Goal: Task Accomplishment & Management: Use online tool/utility

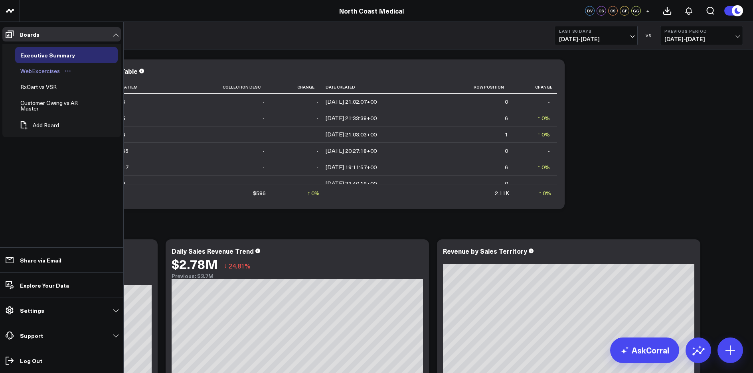
click at [42, 75] on div "WebExcercises" at bounding box center [40, 71] width 44 height 10
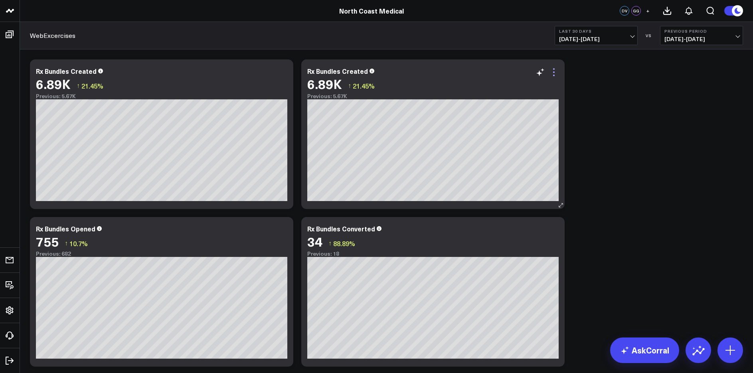
click at [556, 74] on icon at bounding box center [554, 72] width 10 height 10
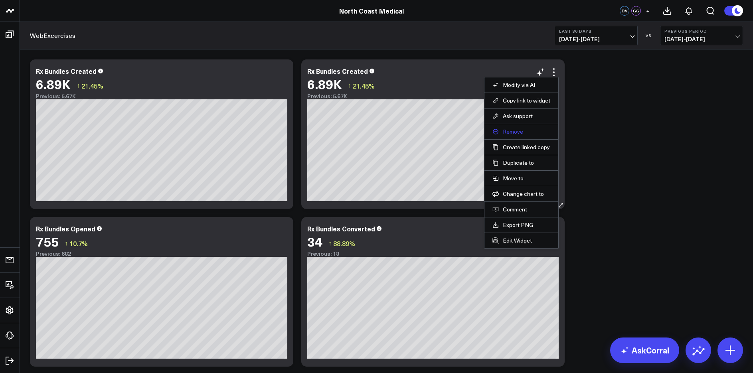
click at [517, 130] on button "Remove" at bounding box center [522, 131] width 58 height 7
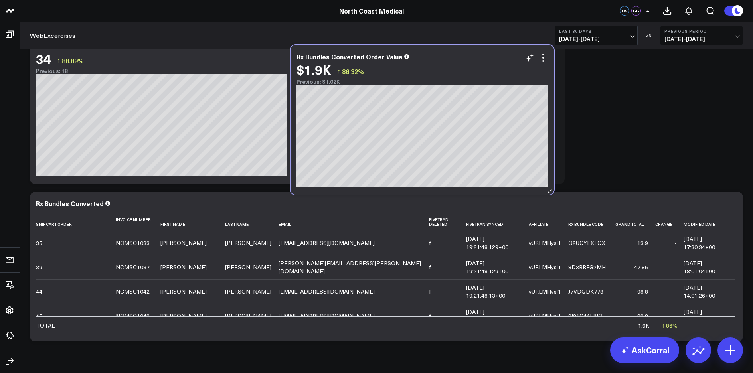
scroll to position [176, 0]
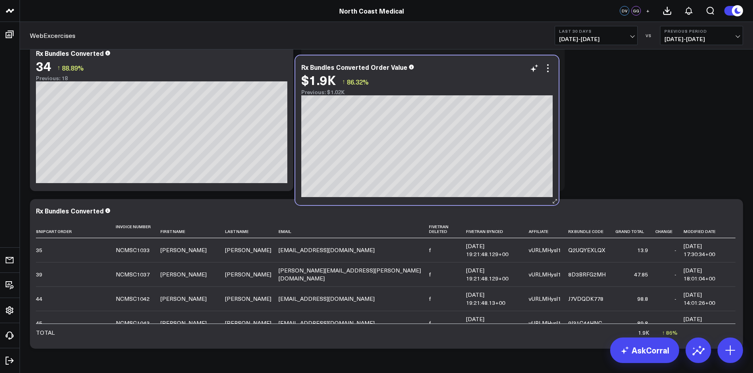
drag, startPoint x: 227, startPoint y: 240, endPoint x: 492, endPoint y: 72, distance: 313.6
click at [492, 72] on div "Rx Bundles Converted Order Value $1.9K ↑ 86.32% Previous: $1.02K" at bounding box center [426, 79] width 251 height 32
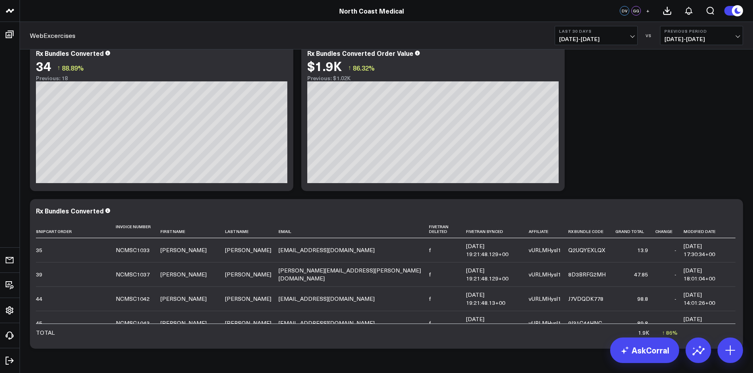
scroll to position [0, 0]
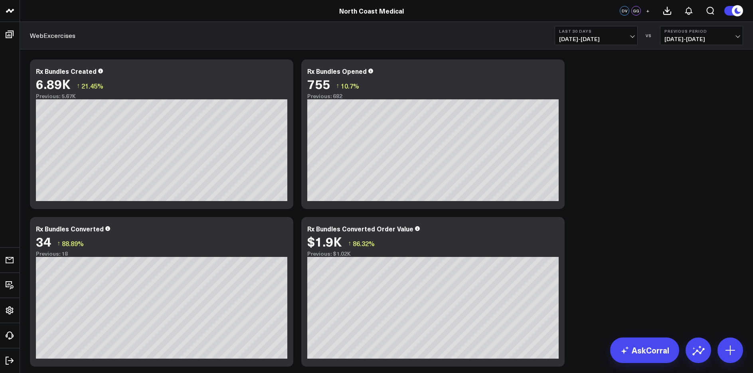
click at [623, 36] on button "Last 30 Days [DATE] - [DATE]" at bounding box center [596, 35] width 83 height 19
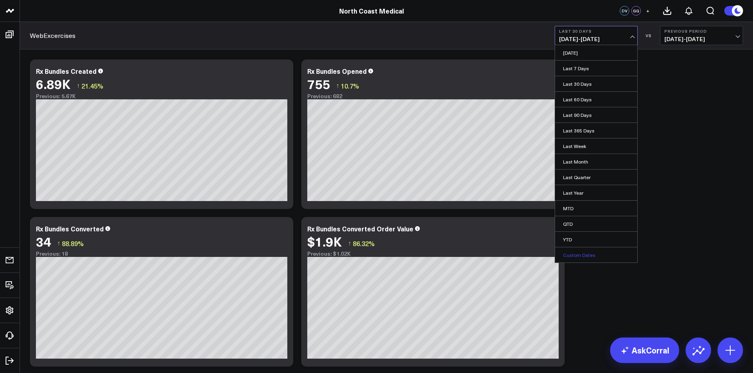
click at [581, 255] on link "Custom Dates" at bounding box center [596, 254] width 82 height 15
select select "9"
select select "2025"
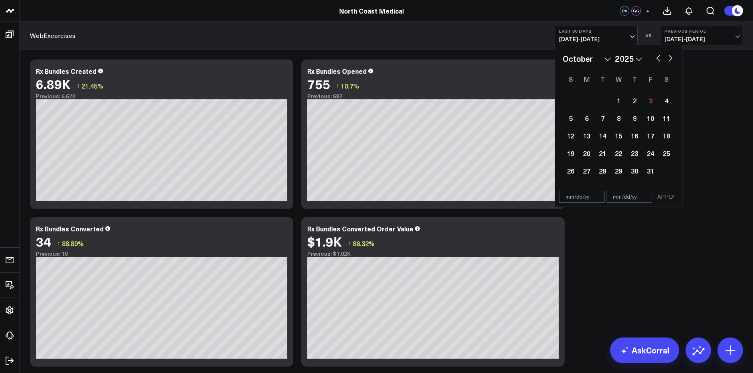
click at [658, 59] on button "button" at bounding box center [659, 58] width 8 height 10
select select "8"
select select "2025"
click at [576, 173] on div "28" at bounding box center [571, 171] width 16 height 16
type input "[DATE]"
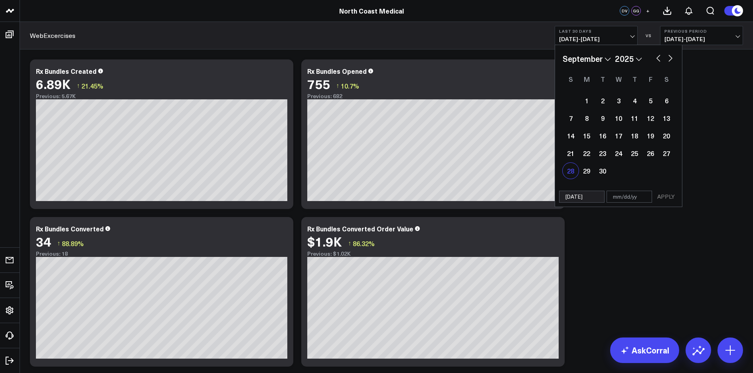
select select "8"
select select "2025"
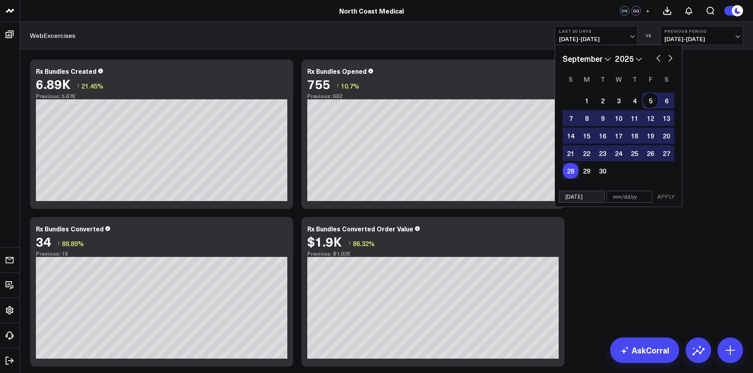
click at [670, 59] on button "button" at bounding box center [671, 58] width 8 height 10
select select "9"
select select "2025"
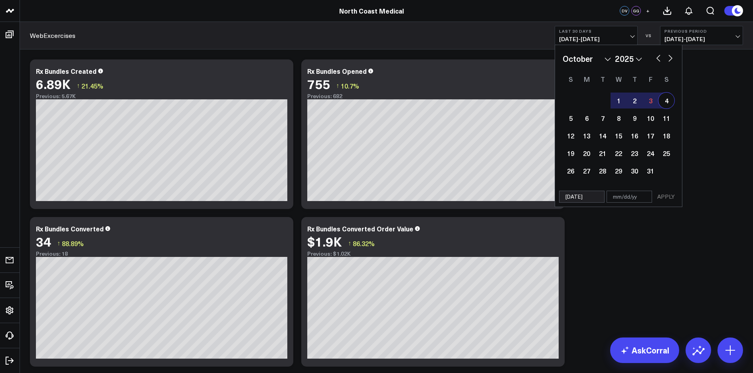
click at [668, 98] on div "4" at bounding box center [667, 101] width 16 height 16
type input "[DATE]"
select select "9"
select select "2025"
click at [662, 197] on button "APPLY" at bounding box center [666, 197] width 24 height 12
